Goal: Task Accomplishment & Management: Manage account settings

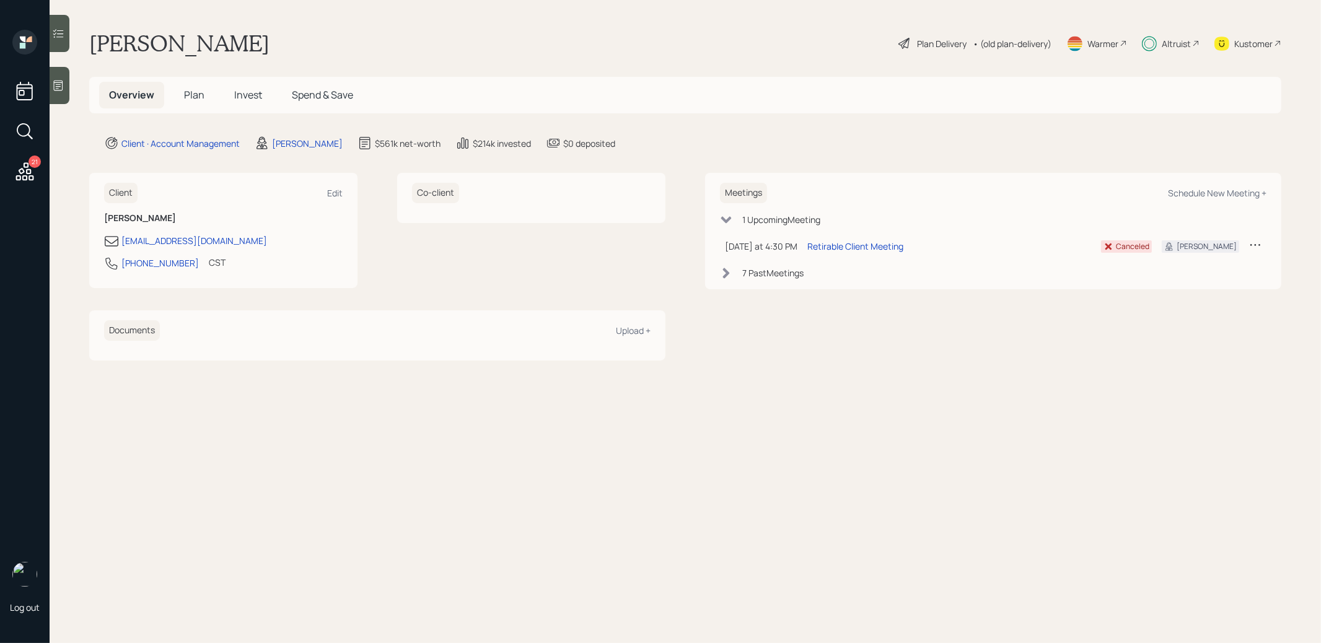
click at [243, 95] on span "Invest" at bounding box center [248, 95] width 28 height 14
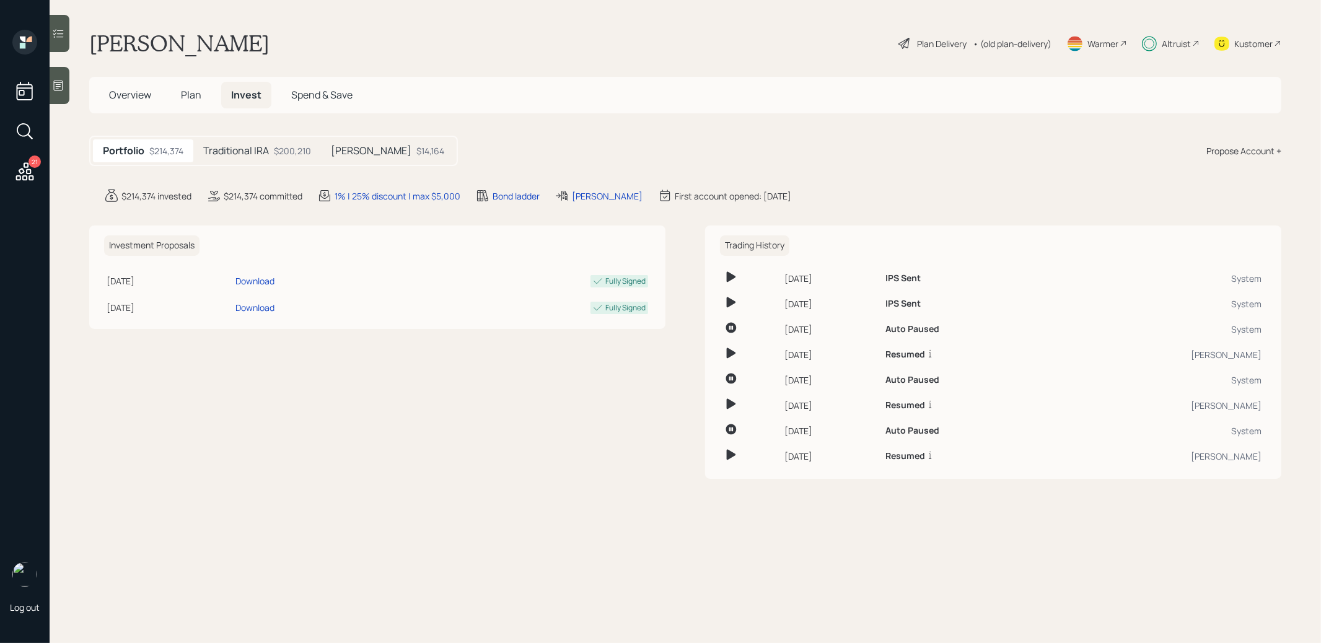
click at [252, 151] on h5 "Traditional IRA" at bounding box center [236, 151] width 66 height 12
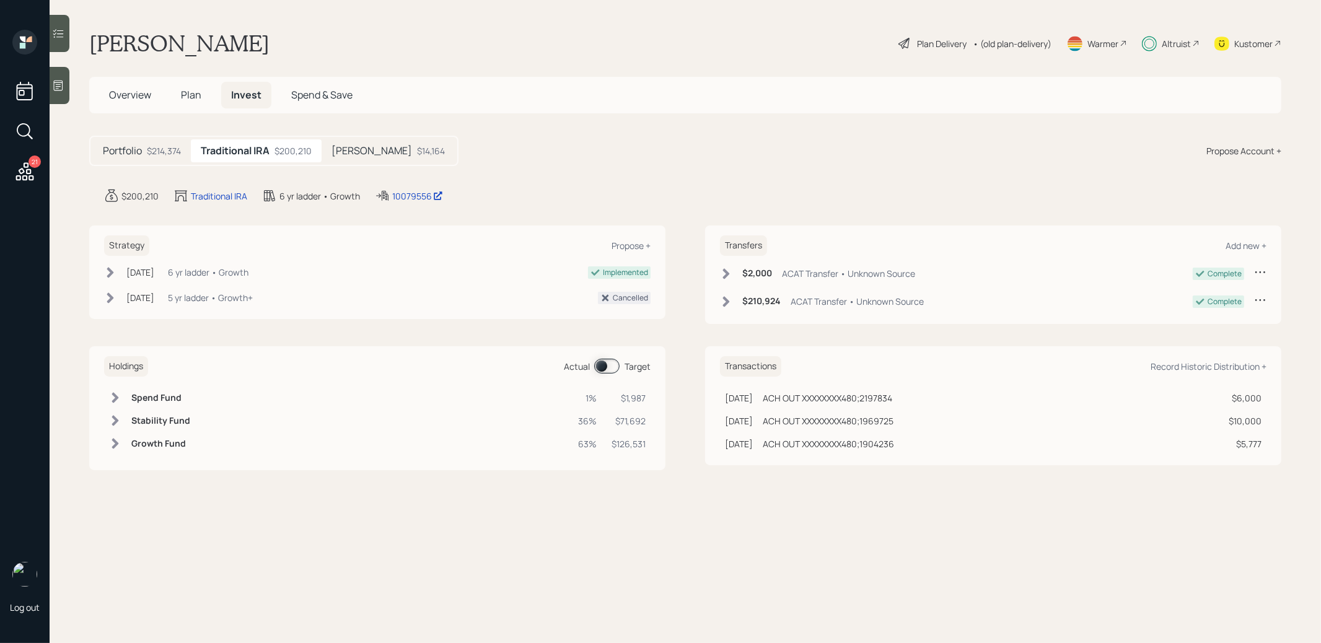
click at [602, 363] on span at bounding box center [606, 366] width 25 height 15
